Goal: Task Accomplishment & Management: Manage account settings

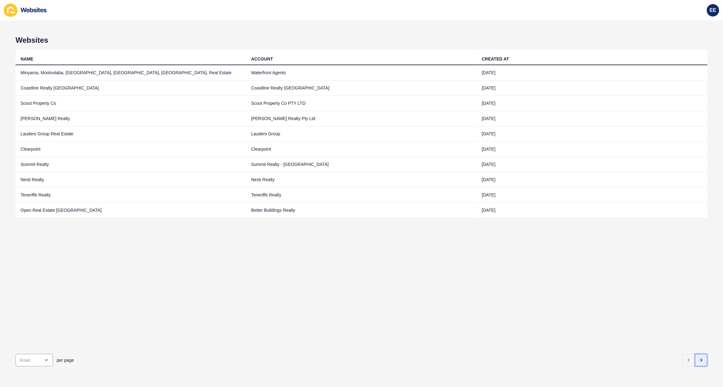
click at [699, 355] on button "button" at bounding box center [701, 360] width 12 height 12
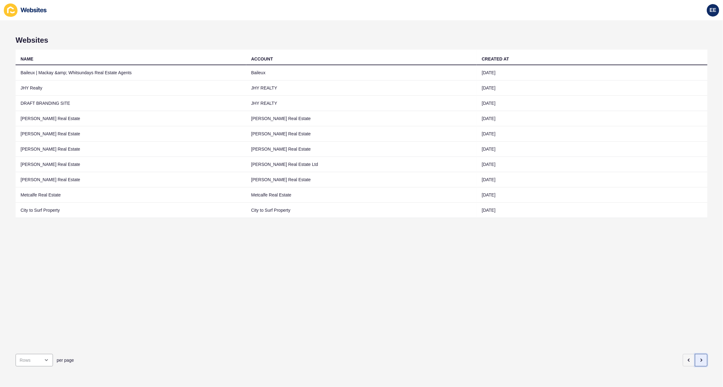
click at [699, 355] on button "button" at bounding box center [701, 360] width 12 height 12
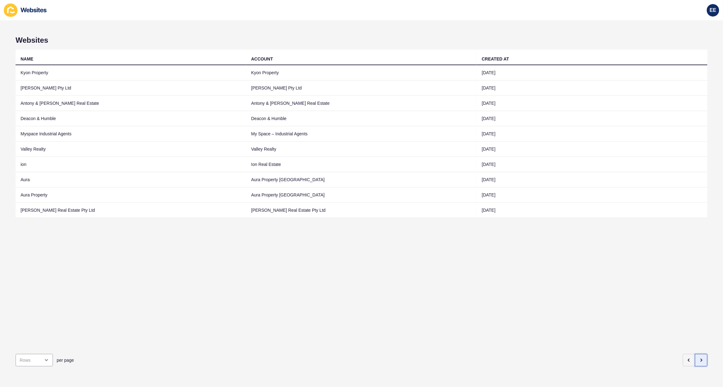
click at [699, 355] on button "button" at bounding box center [701, 360] width 12 height 12
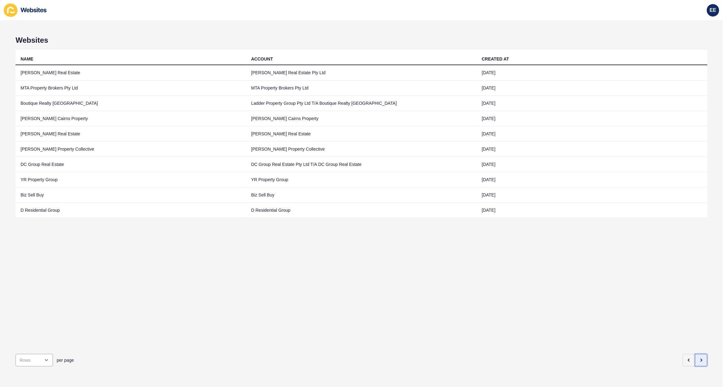
click at [699, 357] on icon "button" at bounding box center [701, 359] width 5 height 5
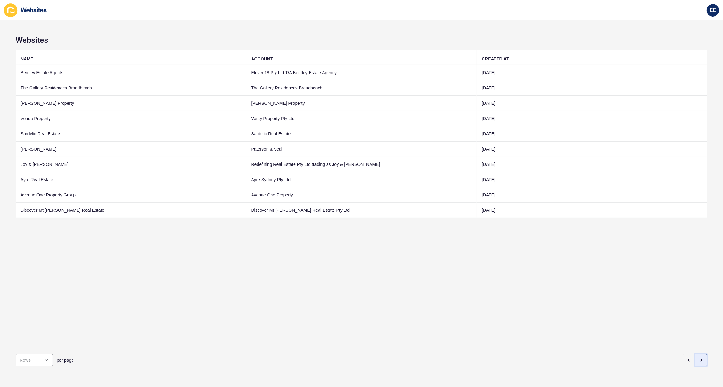
click at [698, 354] on button "button" at bounding box center [701, 360] width 12 height 12
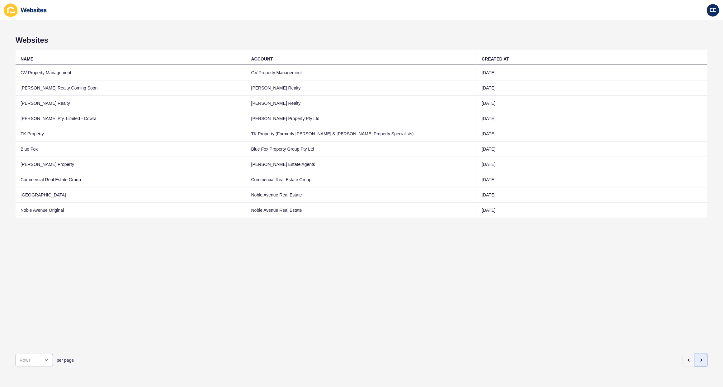
click at [698, 354] on button "button" at bounding box center [701, 360] width 12 height 12
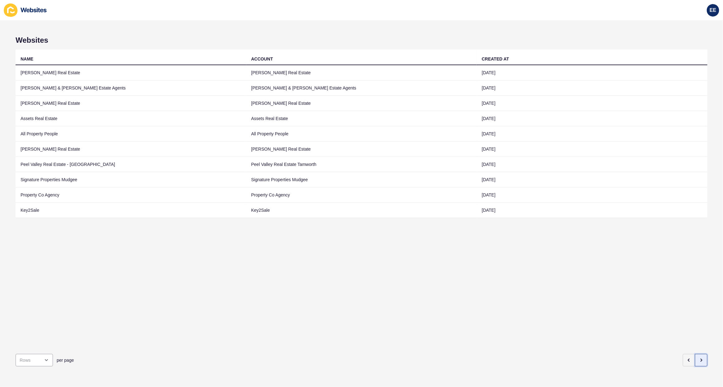
click at [698, 354] on button "button" at bounding box center [701, 360] width 12 height 12
click at [701, 359] on icon "button" at bounding box center [701, 360] width 1 height 2
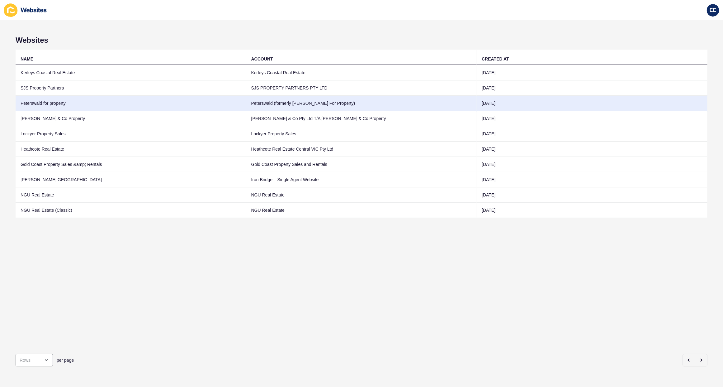
click at [51, 102] on td "Peterswald for property" at bounding box center [131, 103] width 231 height 15
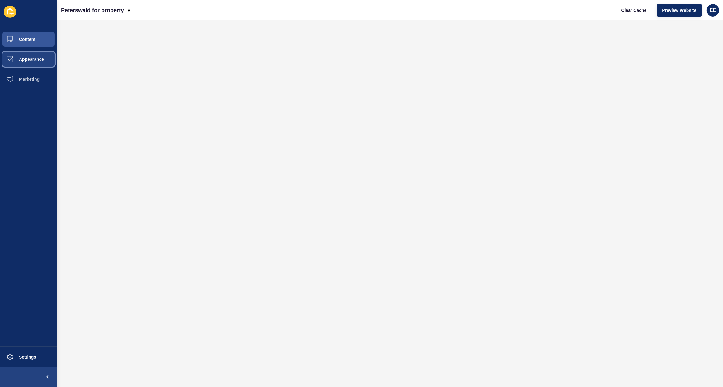
click at [35, 59] on span "Appearance" at bounding box center [21, 59] width 45 height 5
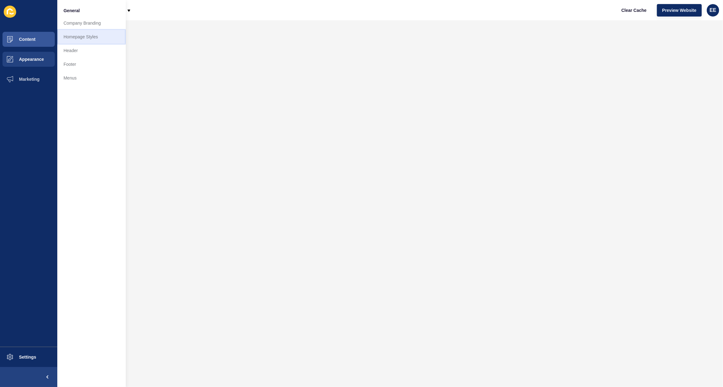
click at [82, 34] on link "Homepage Styles" at bounding box center [91, 37] width 69 height 14
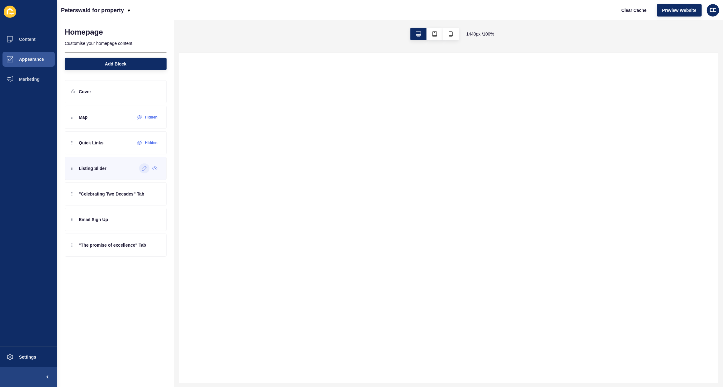
click at [144, 172] on div at bounding box center [144, 168] width 10 height 10
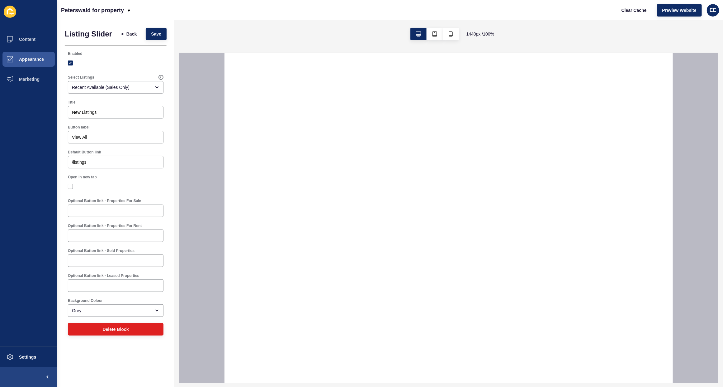
select select
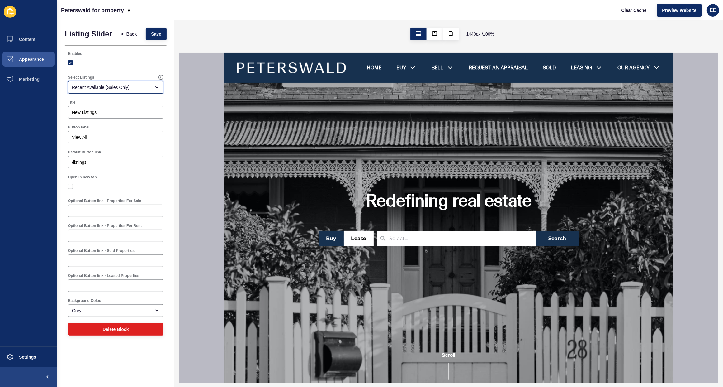
click at [126, 86] on div "Recent Available (Sales Only)" at bounding box center [111, 87] width 79 height 6
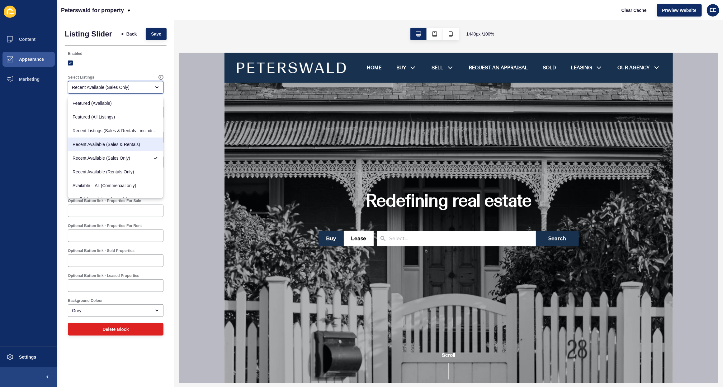
click at [138, 144] on span "Recent Available (Sales & Rentals)" at bounding box center [116, 144] width 86 height 6
type input "Recent Available (Sales & Rentals)"
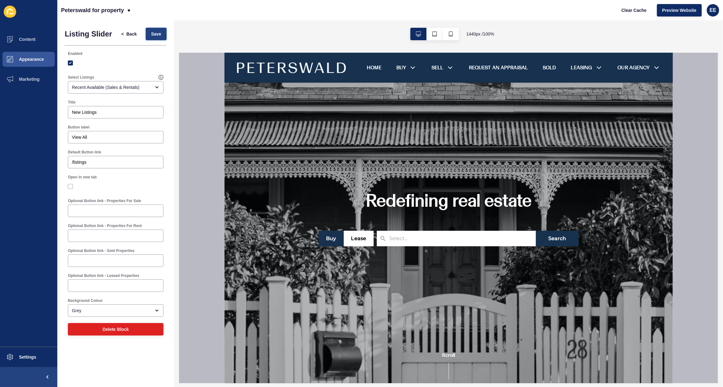
click at [156, 38] on button "Save" at bounding box center [156, 34] width 21 height 12
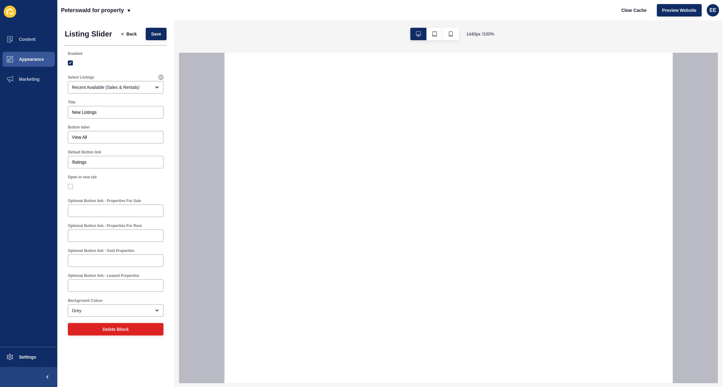
select select
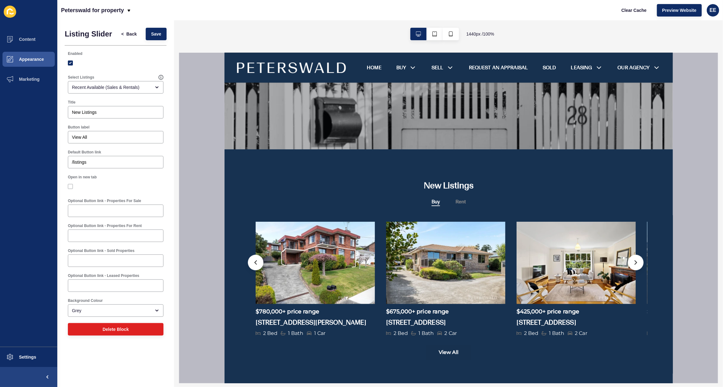
scroll to position [273, 0]
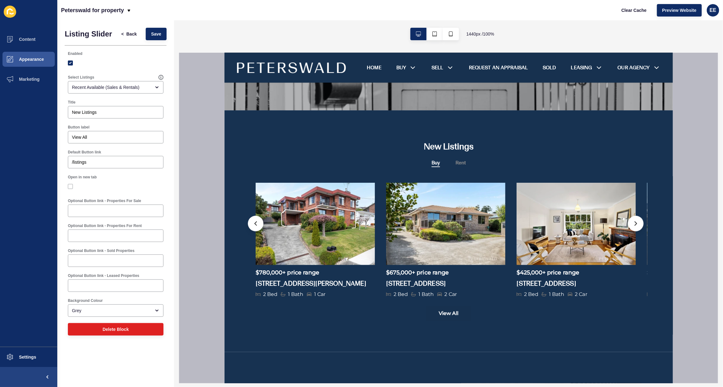
click at [254, 223] on button at bounding box center [256, 223] width 16 height 16
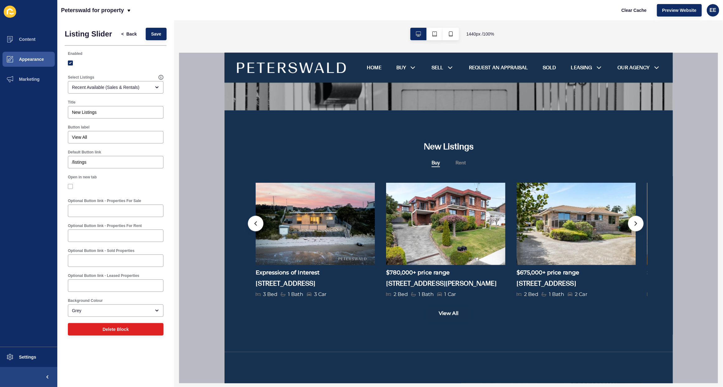
click at [254, 223] on button at bounding box center [256, 223] width 16 height 16
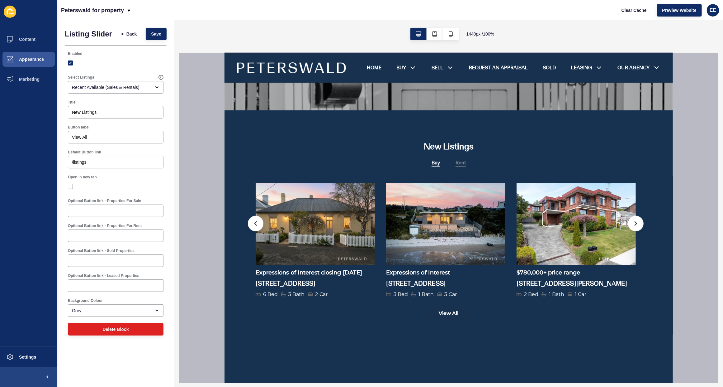
click at [456, 160] on button "Rent" at bounding box center [460, 163] width 10 height 8
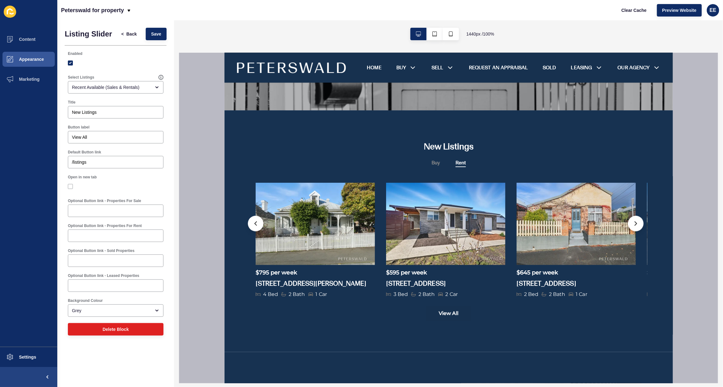
click at [428, 163] on div "Buy Rent" at bounding box center [448, 171] width 386 height 24
click at [433, 163] on button "Buy" at bounding box center [435, 163] width 8 height 8
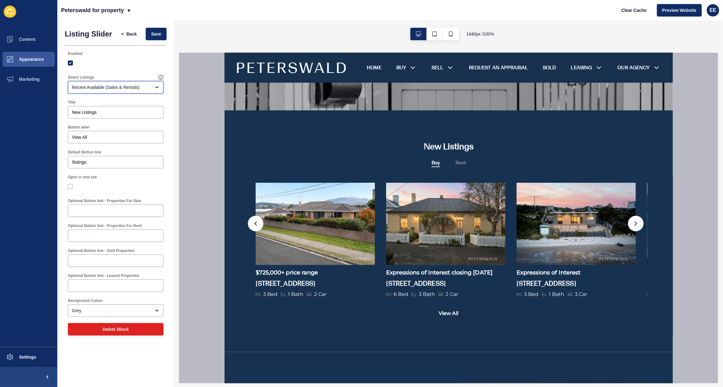
click at [115, 87] on div "Recent Available (Sales & Rentals)" at bounding box center [111, 87] width 79 height 6
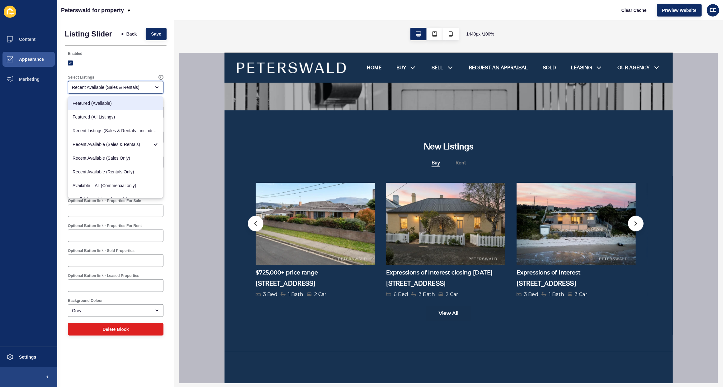
click at [113, 105] on span "Featured (Available)" at bounding box center [116, 103] width 86 height 6
type input "Featured (Available)"
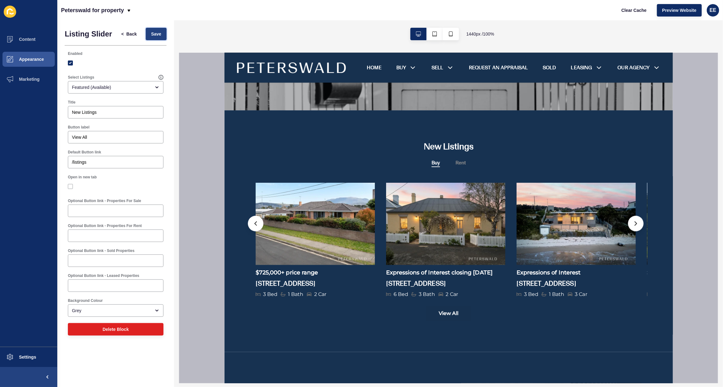
drag, startPoint x: 165, startPoint y: 36, endPoint x: 159, endPoint y: 40, distance: 7.7
click at [162, 35] on button "Save" at bounding box center [156, 34] width 21 height 12
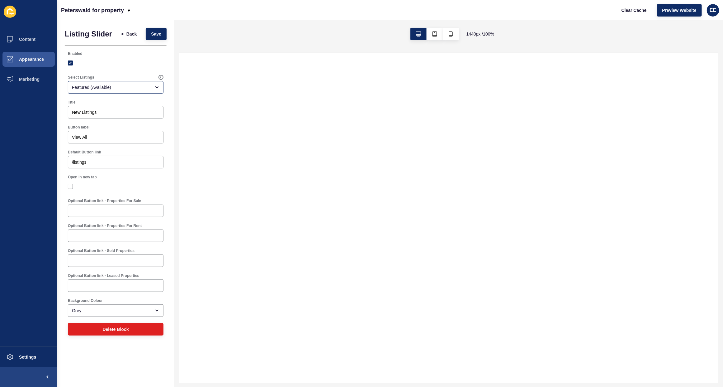
select select
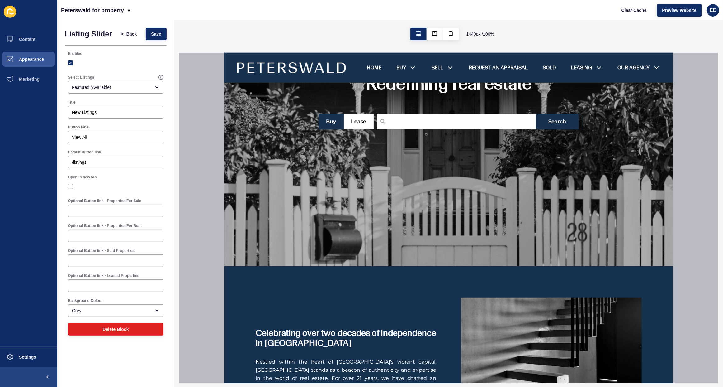
scroll to position [78, 0]
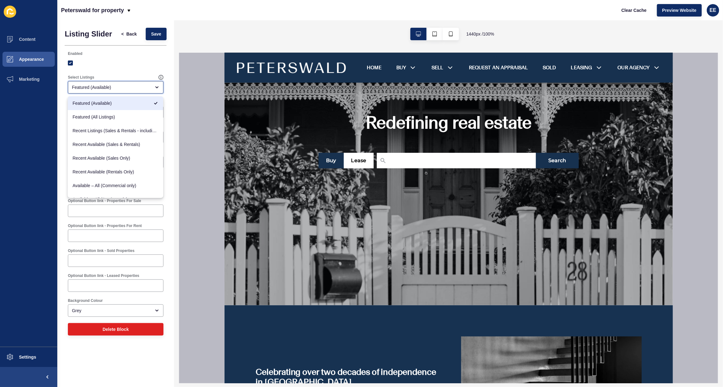
click at [140, 87] on div "Featured (Available)" at bounding box center [111, 87] width 79 height 6
click at [124, 117] on span "Featured (All Listings)" at bounding box center [116, 117] width 86 height 6
type input "Featured (All Listings)"
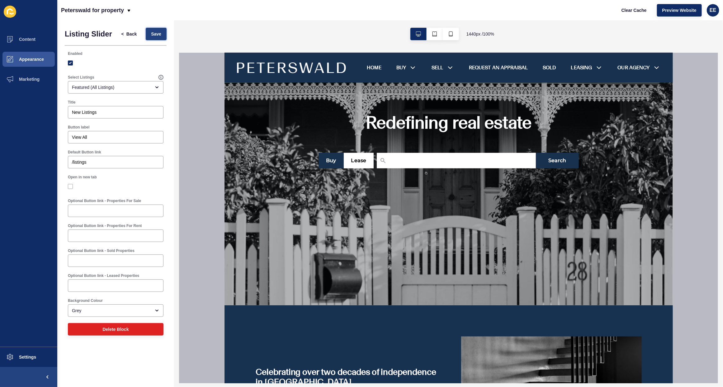
click at [155, 31] on span "Save" at bounding box center [156, 34] width 10 height 6
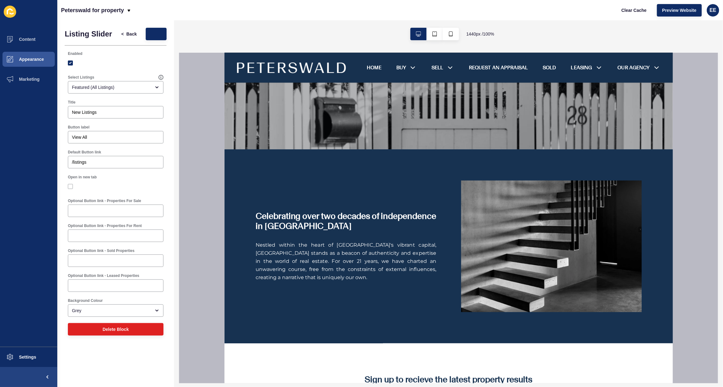
scroll to position [0, 0]
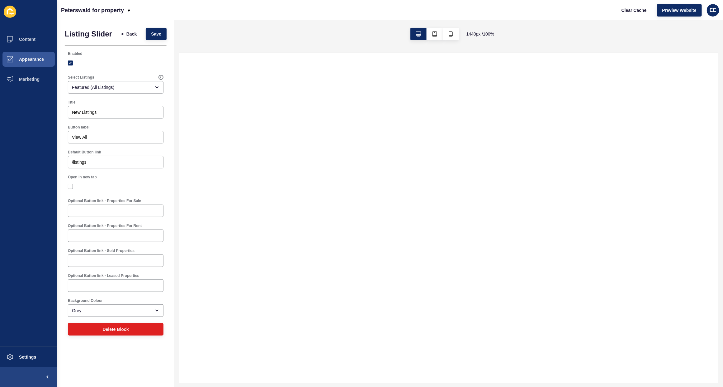
select select
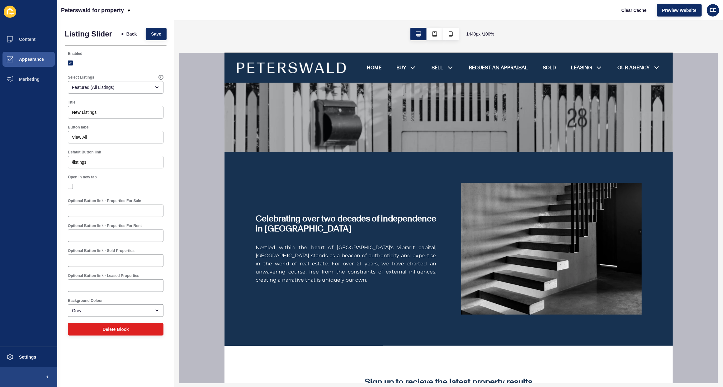
scroll to position [234, 0]
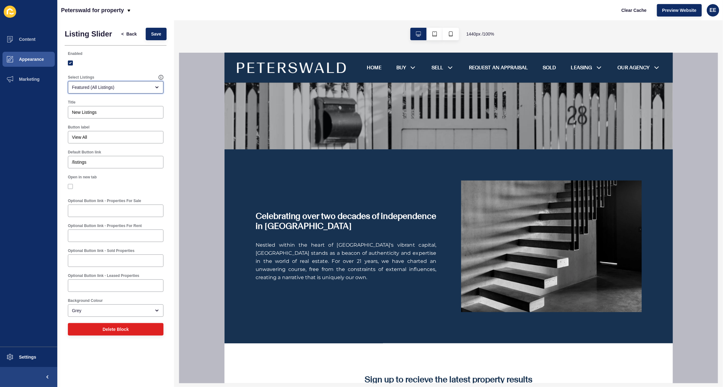
click at [146, 88] on div "Featured (All Listings)" at bounding box center [111, 87] width 79 height 6
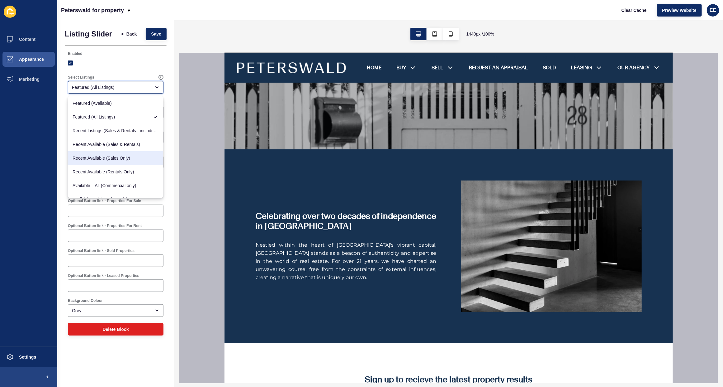
click at [133, 157] on span "Recent Available (Sales Only)" at bounding box center [116, 158] width 86 height 6
type input "Recent Available (Sales Only)"
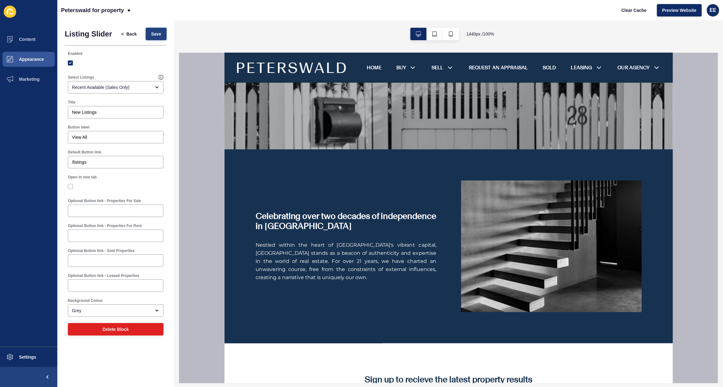
click at [156, 35] on span "Save" at bounding box center [156, 34] width 10 height 6
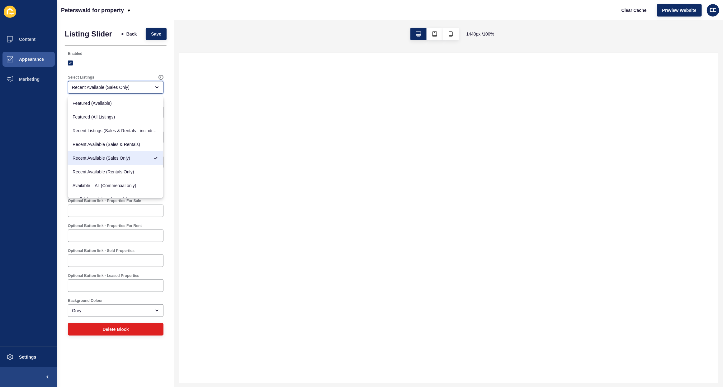
click at [153, 91] on div "Recent Available (Sales Only)" at bounding box center [116, 87] width 96 height 12
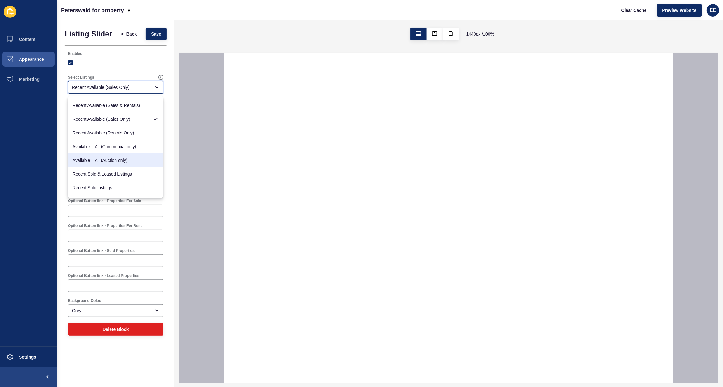
select select
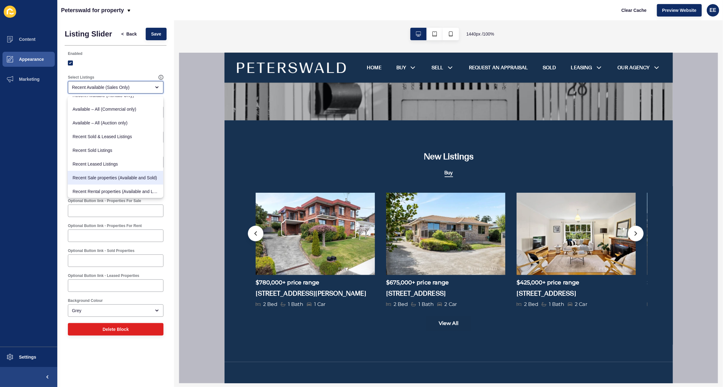
scroll to position [273, 0]
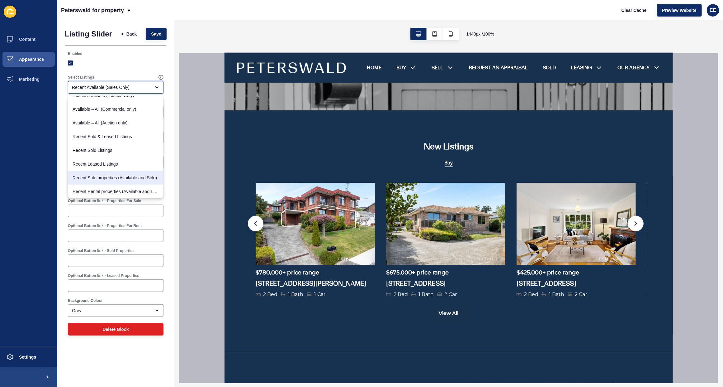
click at [130, 178] on span "Recent Sale properties (Available and Sold)" at bounding box center [116, 177] width 86 height 6
type input "Recent Sale properties (Available and Sold)"
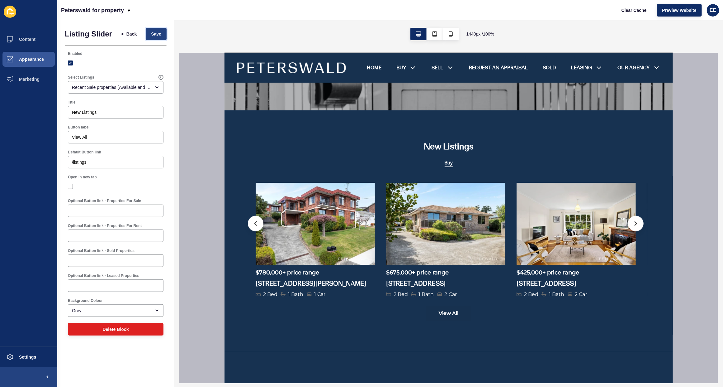
click at [155, 35] on span "Save" at bounding box center [156, 34] width 10 height 6
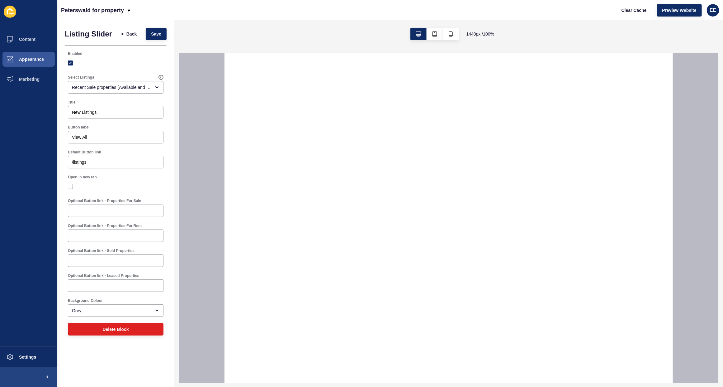
select select
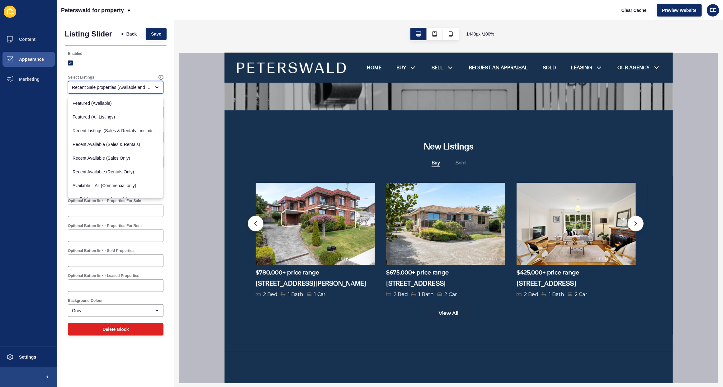
click at [129, 88] on div "Recent Sale properties (Available and Sold)" at bounding box center [111, 87] width 79 height 6
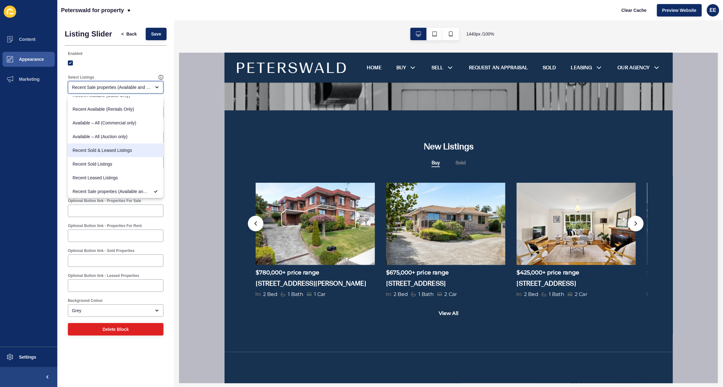
scroll to position [24, 0]
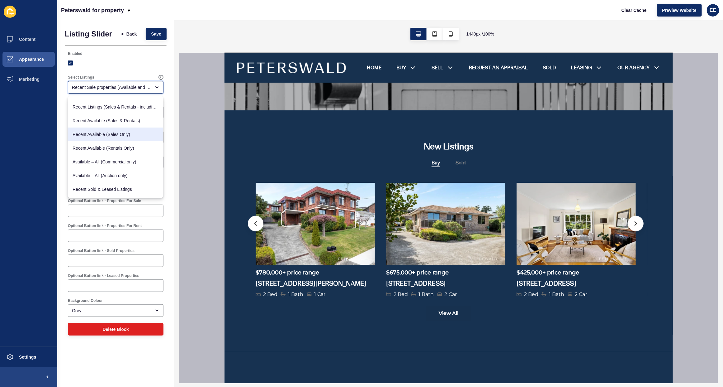
drag, startPoint x: 133, startPoint y: 132, endPoint x: 147, endPoint y: 124, distance: 16.0
click at [133, 133] on span "Recent Available (Sales Only)" at bounding box center [116, 134] width 86 height 6
type input "Recent Available (Sales Only)"
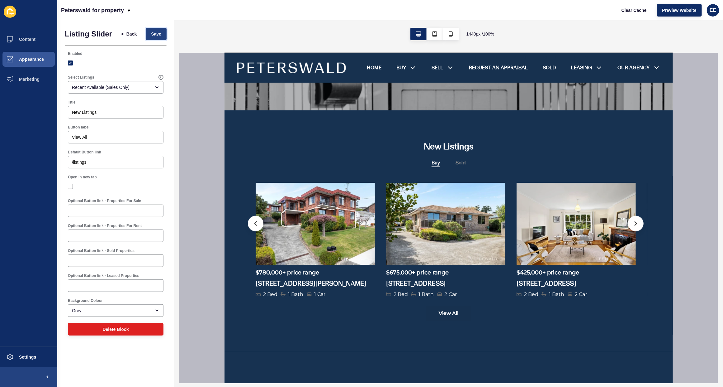
click at [150, 35] on button "Save" at bounding box center [156, 34] width 21 height 12
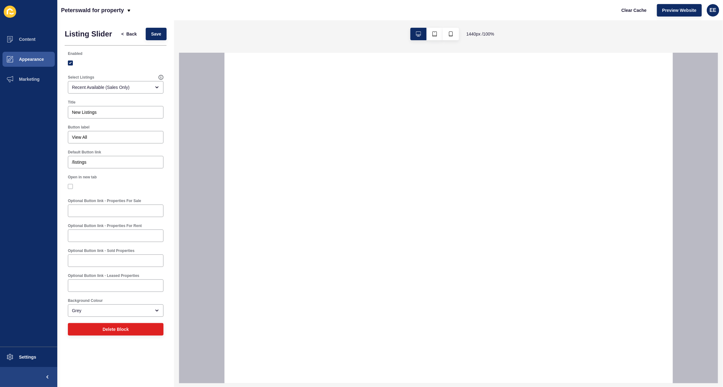
select select
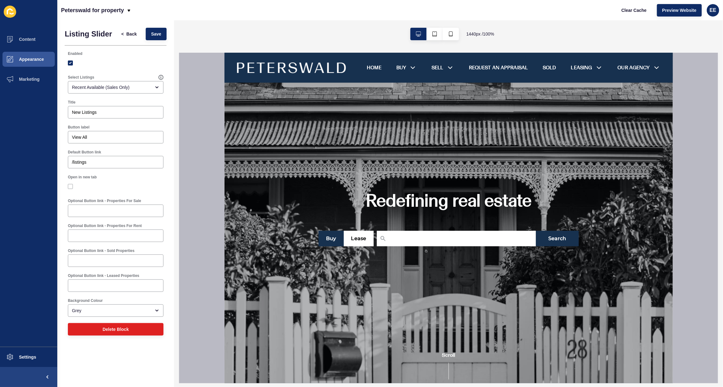
scroll to position [0, 0]
click at [17, 354] on span at bounding box center [10, 357] width 20 height 20
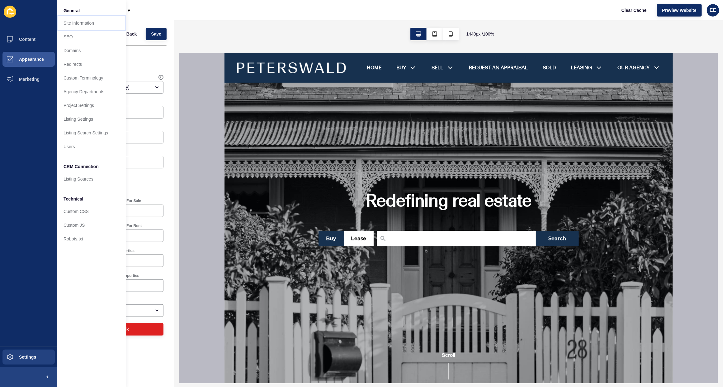
drag, startPoint x: 78, startPoint y: 22, endPoint x: 116, endPoint y: 39, distance: 41.2
click at [78, 21] on link "Site Information" at bounding box center [91, 23] width 69 height 14
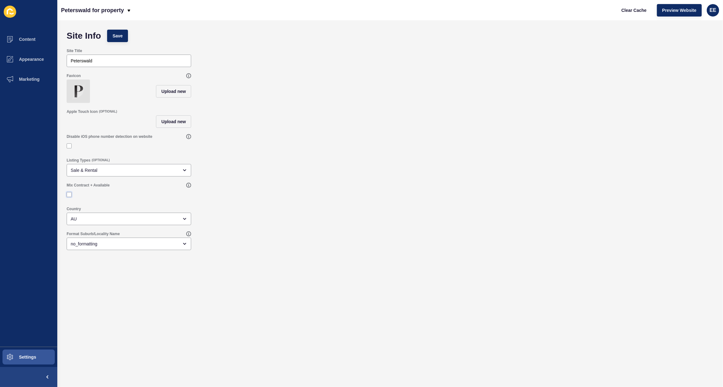
click at [68, 197] on label at bounding box center [69, 194] width 5 height 5
click at [68, 197] on input "Mix Contract + Available" at bounding box center [70, 194] width 4 height 4
checkbox input "true"
click at [116, 36] on span "Save" at bounding box center [117, 36] width 10 height 6
click at [117, 40] on button "Save" at bounding box center [117, 36] width 21 height 12
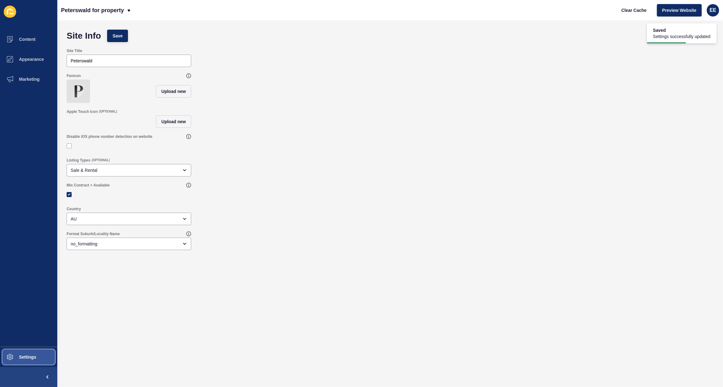
click at [32, 355] on span "Settings" at bounding box center [17, 356] width 37 height 5
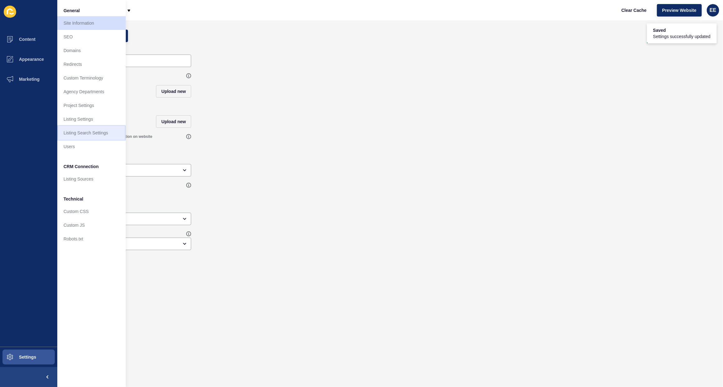
click at [80, 133] on link "Listing Search Settings" at bounding box center [91, 133] width 69 height 14
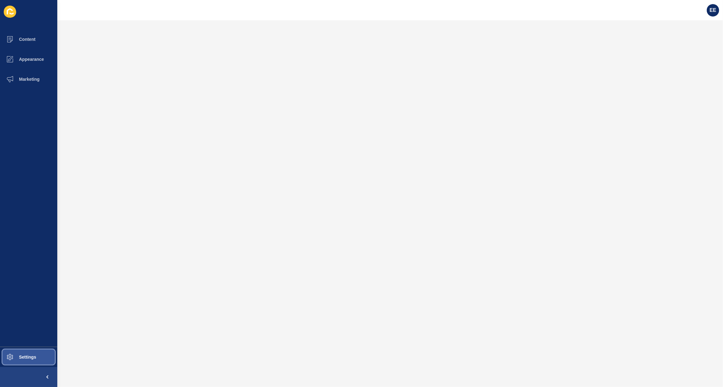
click at [40, 359] on button "Settings" at bounding box center [28, 357] width 57 height 20
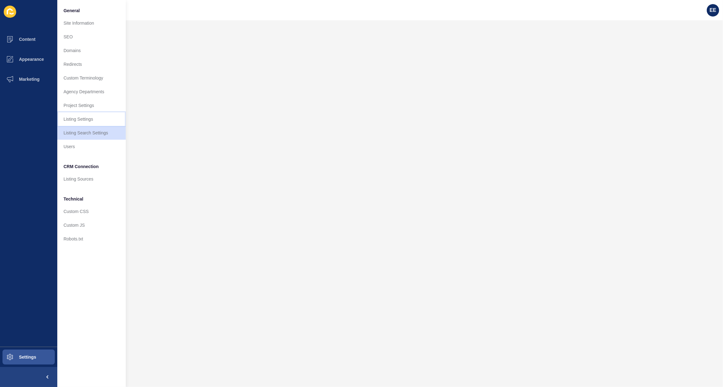
drag, startPoint x: 86, startPoint y: 120, endPoint x: 120, endPoint y: 122, distance: 34.0
click at [87, 120] on link "Listing Settings" at bounding box center [91, 119] width 69 height 14
